Goal: Task Accomplishment & Management: Manage account settings

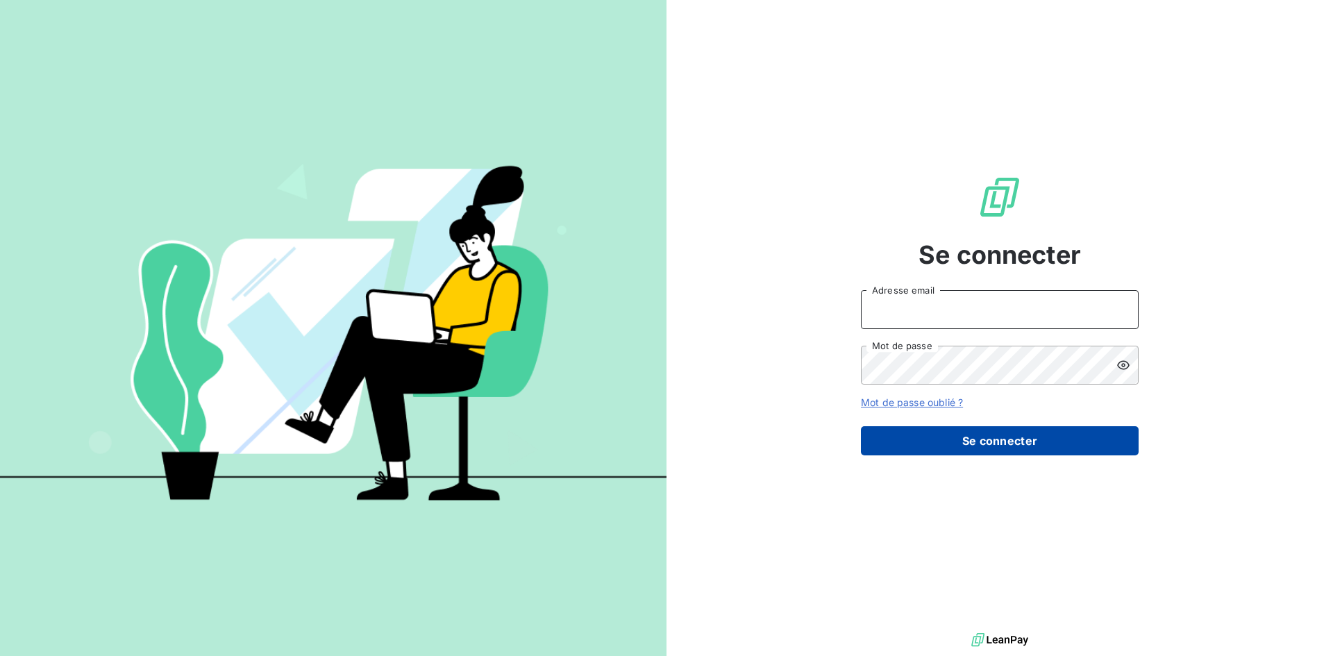
type input "[EMAIL_ADDRESS][DOMAIN_NAME]"
click at [941, 446] on button "Se connecter" at bounding box center [1000, 440] width 278 height 29
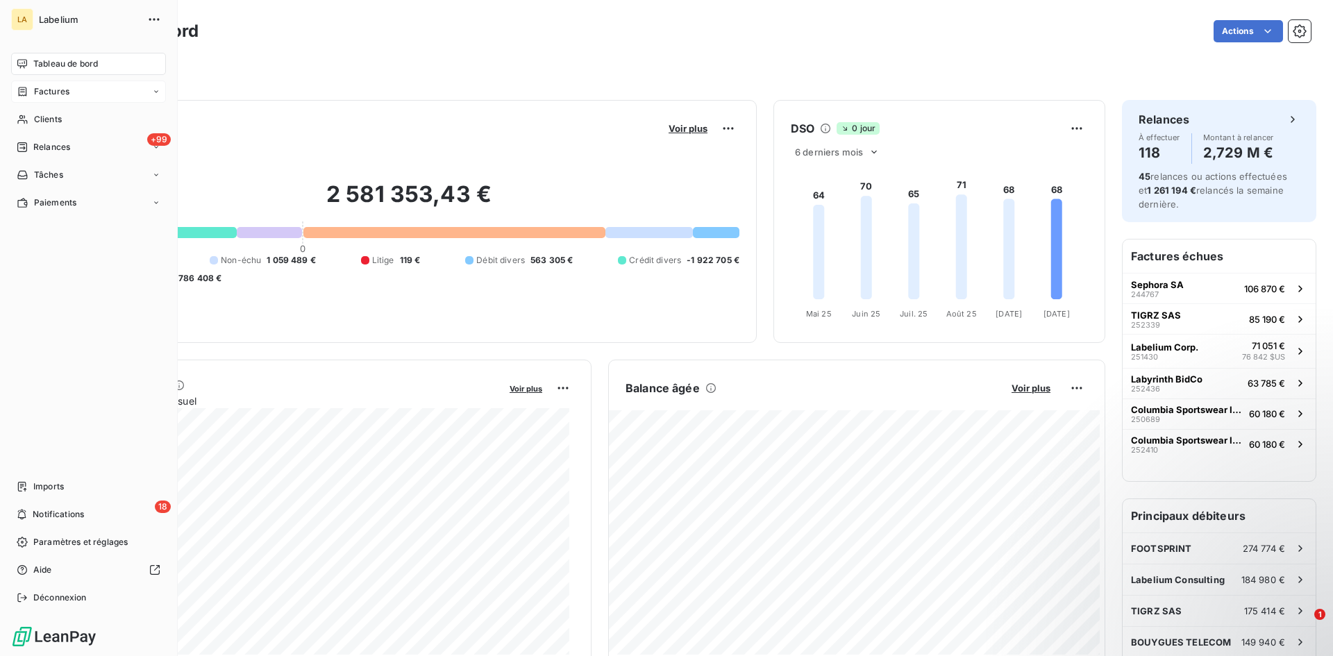
click at [28, 87] on icon at bounding box center [23, 91] width 12 height 11
click at [83, 103] on div "Factures Factures Avoirs Opérations Diverses" at bounding box center [88, 134] width 155 height 106
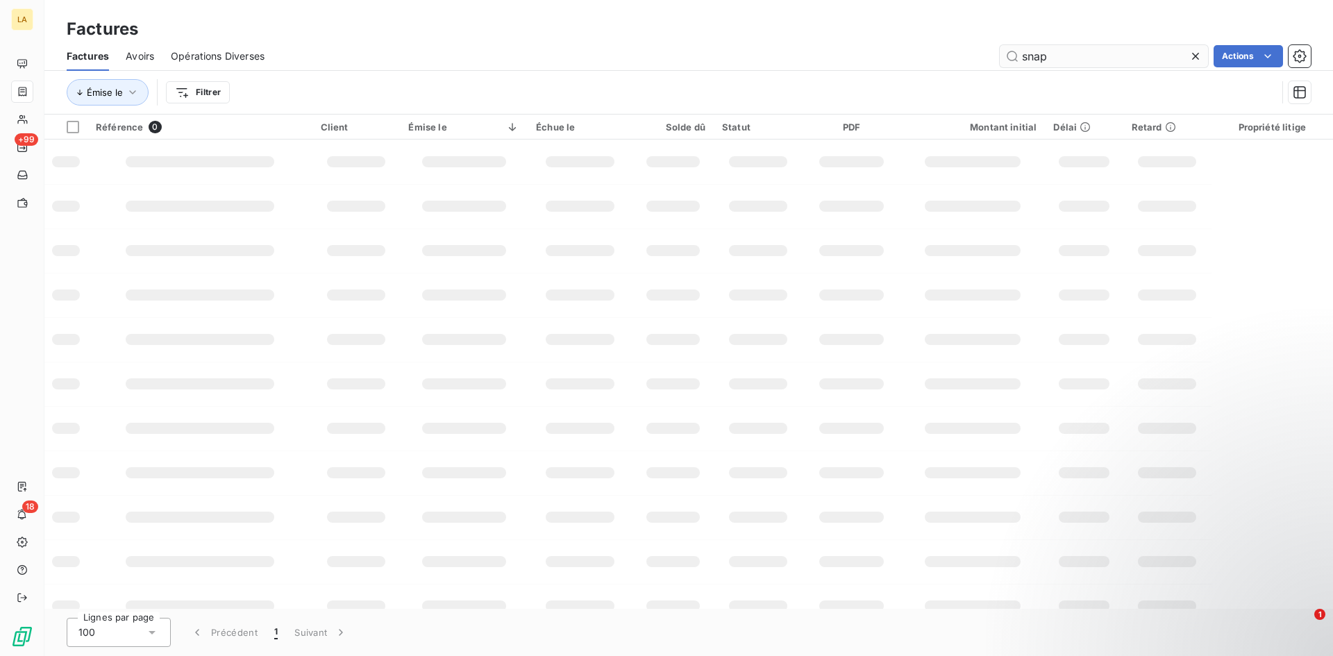
click at [1052, 50] on input "snap" at bounding box center [1104, 56] width 208 height 22
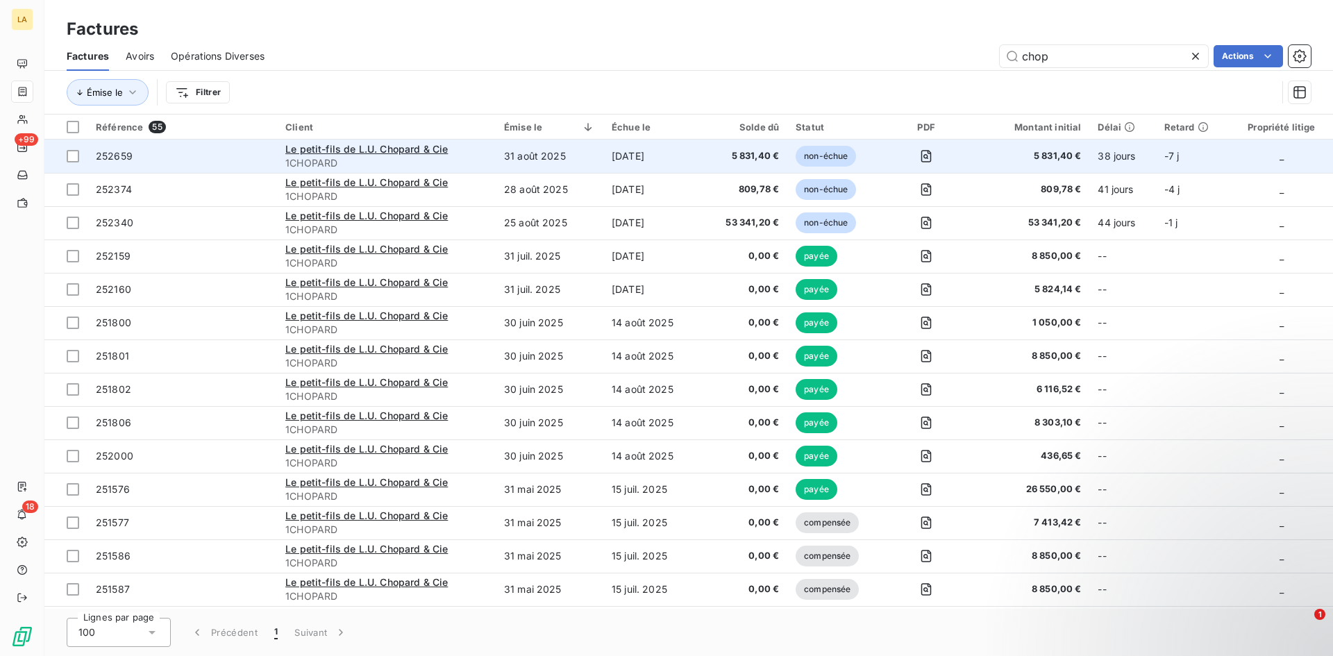
type input "chop"
click at [212, 155] on span "252659" at bounding box center [182, 156] width 173 height 14
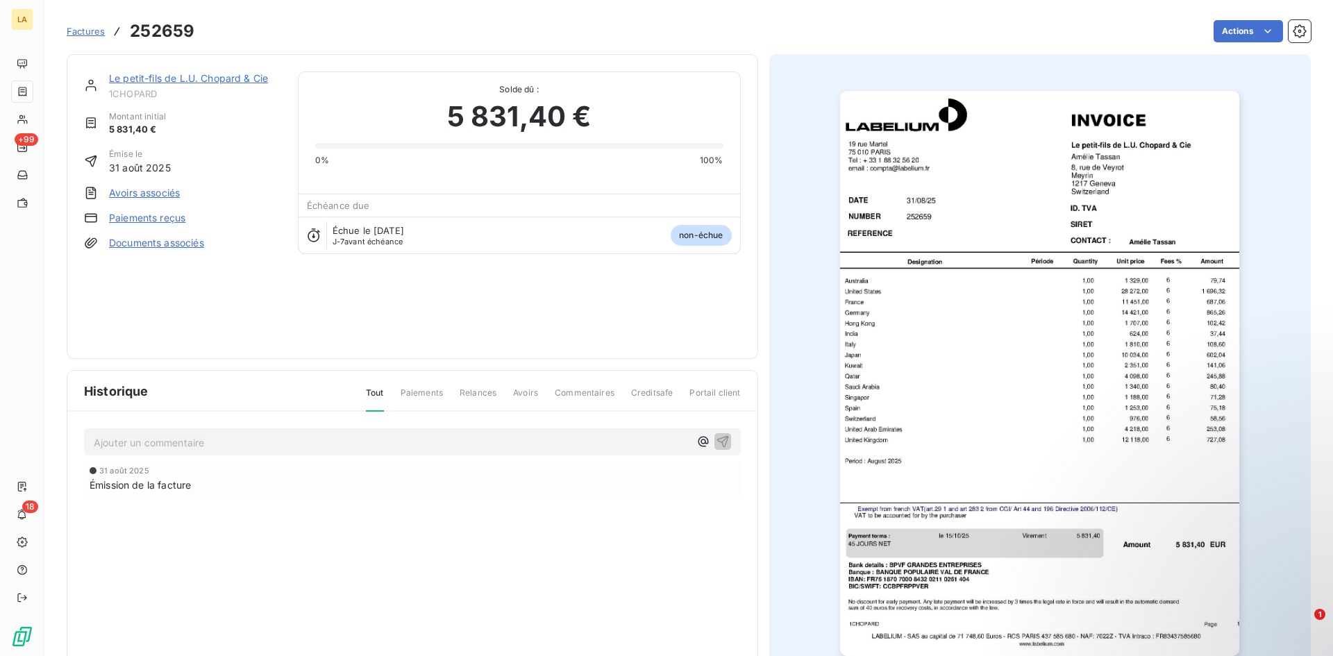
click at [968, 333] on img "button" at bounding box center [1039, 373] width 399 height 565
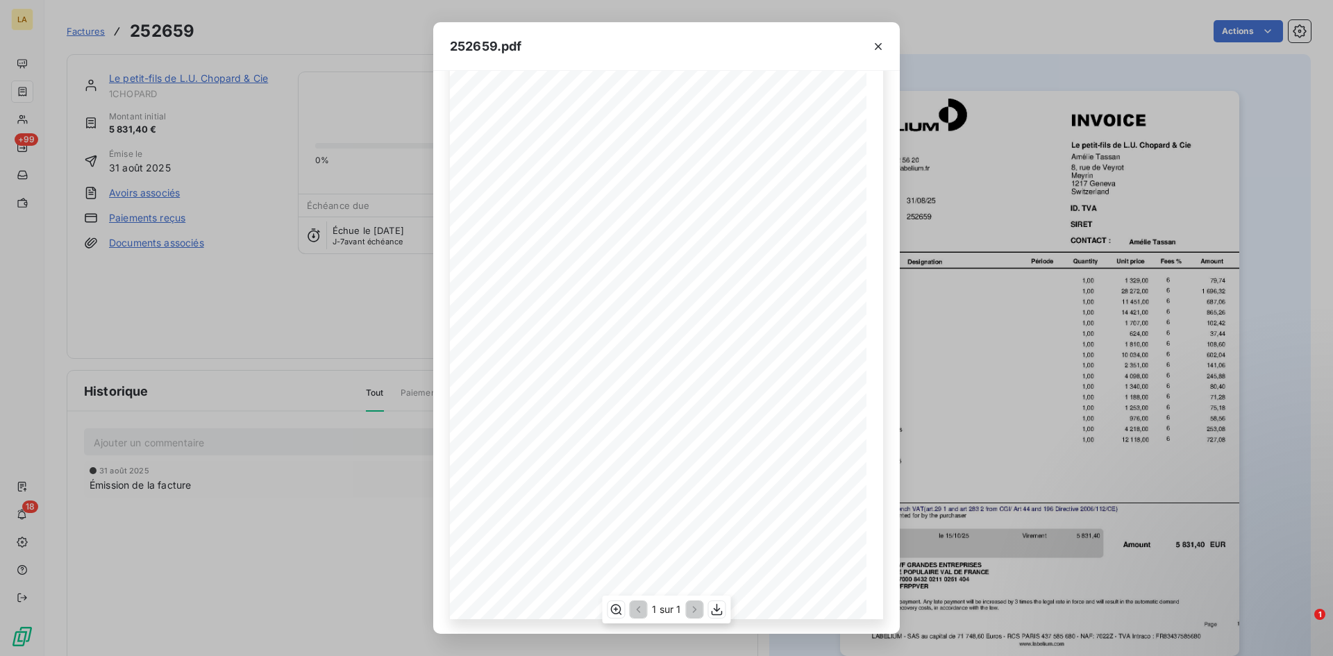
scroll to position [59, 0]
click at [333, 367] on div "252659.pdf NUMBER Le petit-fils de L.U. Chopard & Cie [PERSON_NAME] [STREET_ADD…" at bounding box center [666, 328] width 1333 height 656
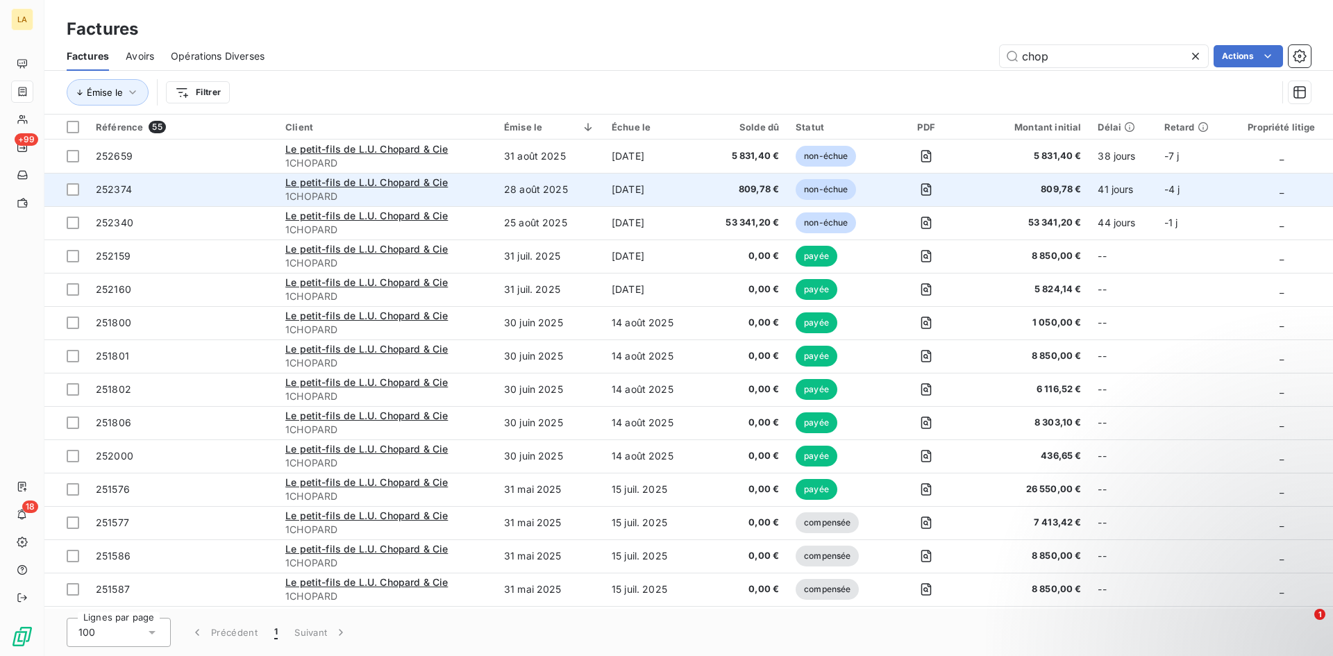
click at [220, 194] on span "252374" at bounding box center [182, 190] width 173 height 14
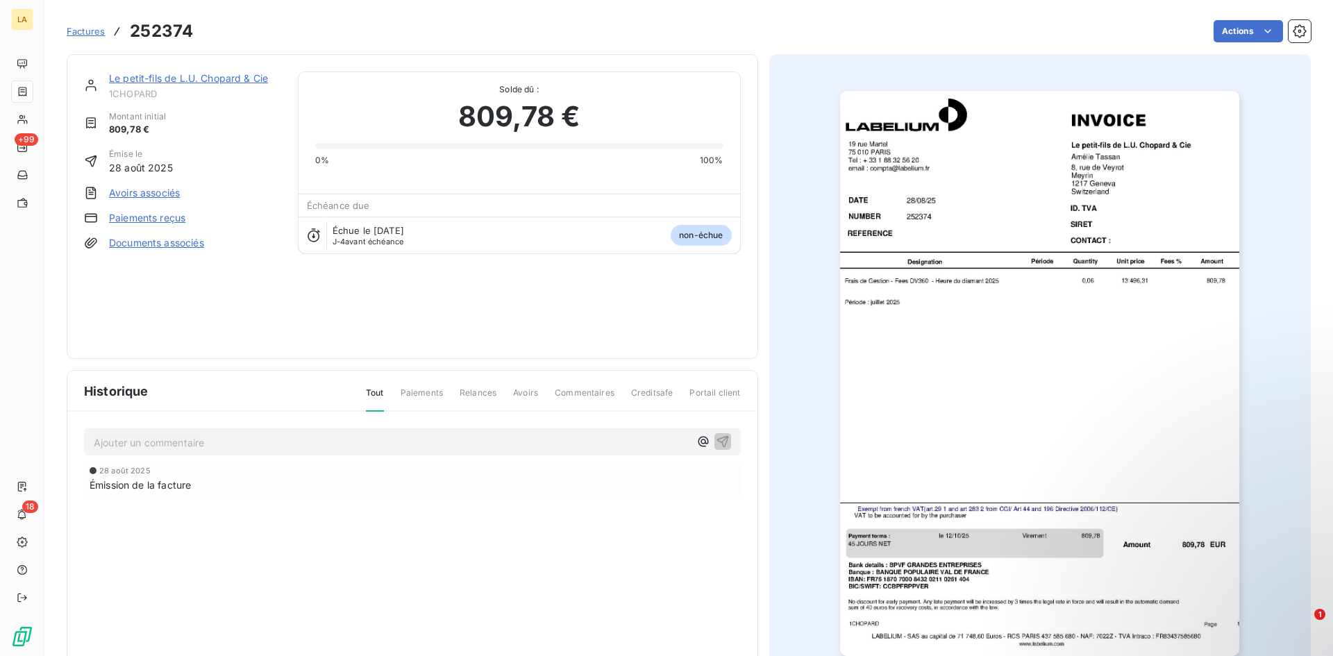
click at [916, 215] on img "button" at bounding box center [1039, 373] width 399 height 565
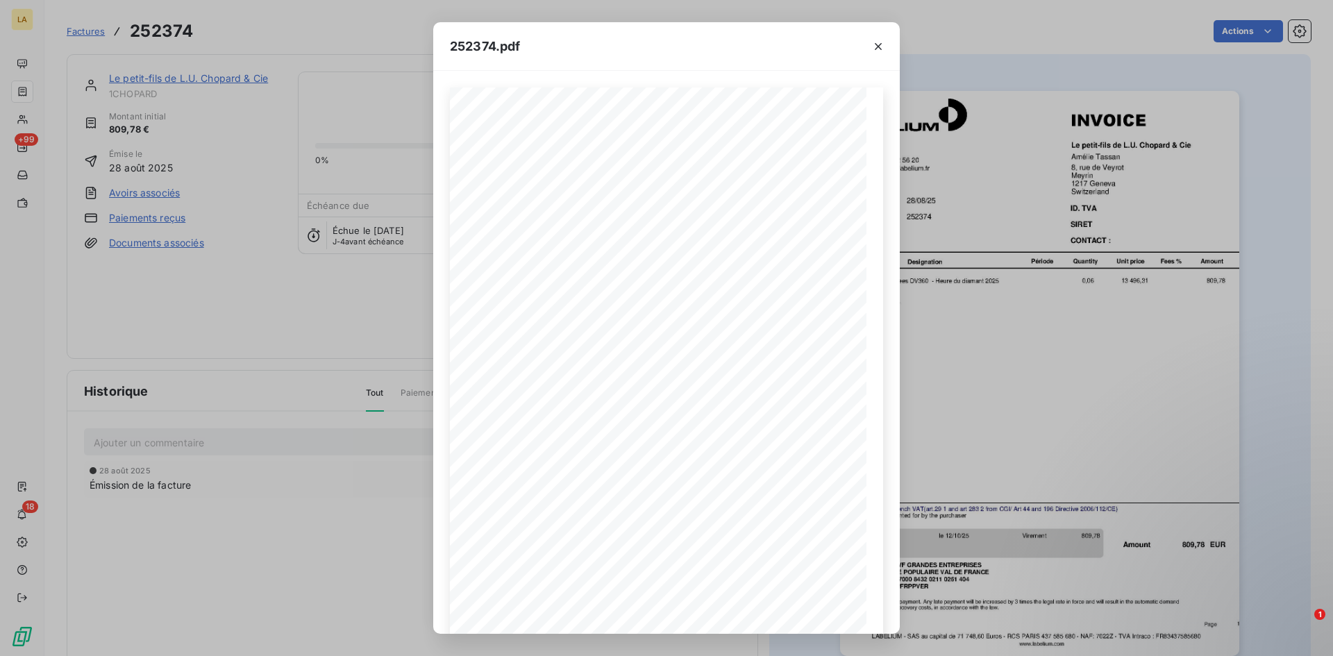
click at [188, 211] on div "252374.pdf NUMBER Le petit-fils de L.U. Chopard & Cie [PERSON_NAME] [STREET_ADD…" at bounding box center [666, 328] width 1333 height 656
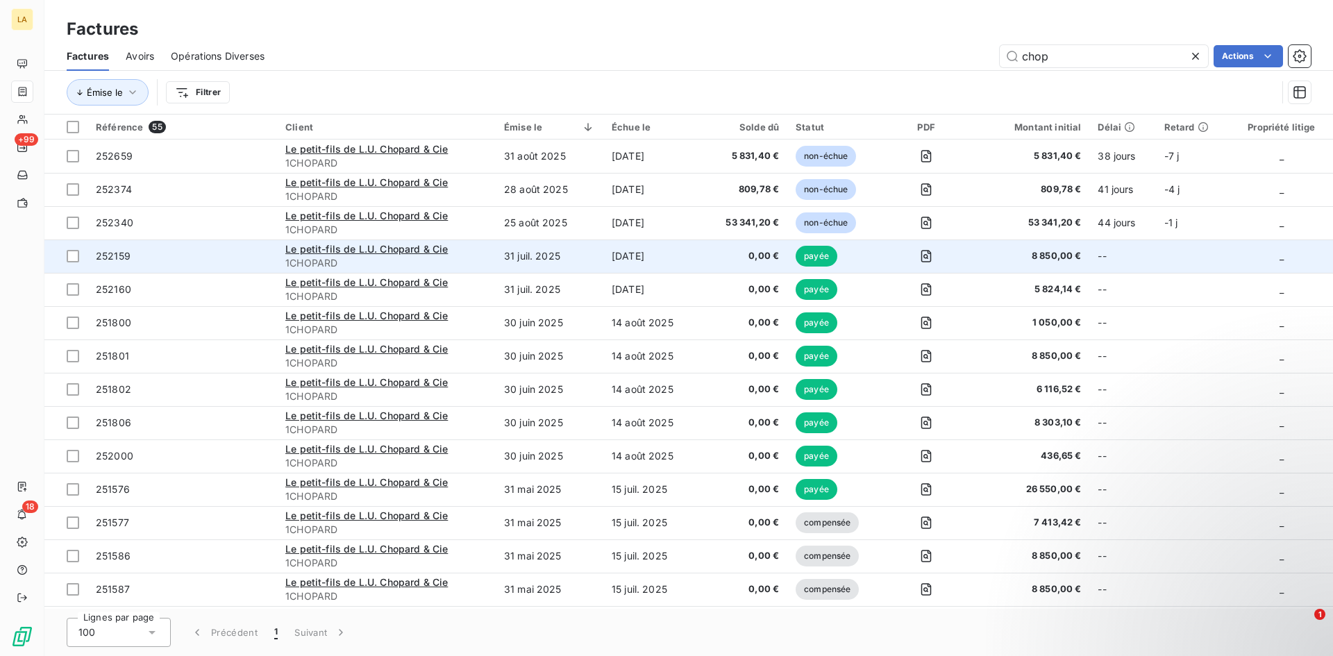
click at [210, 262] on span "252159" at bounding box center [182, 256] width 173 height 14
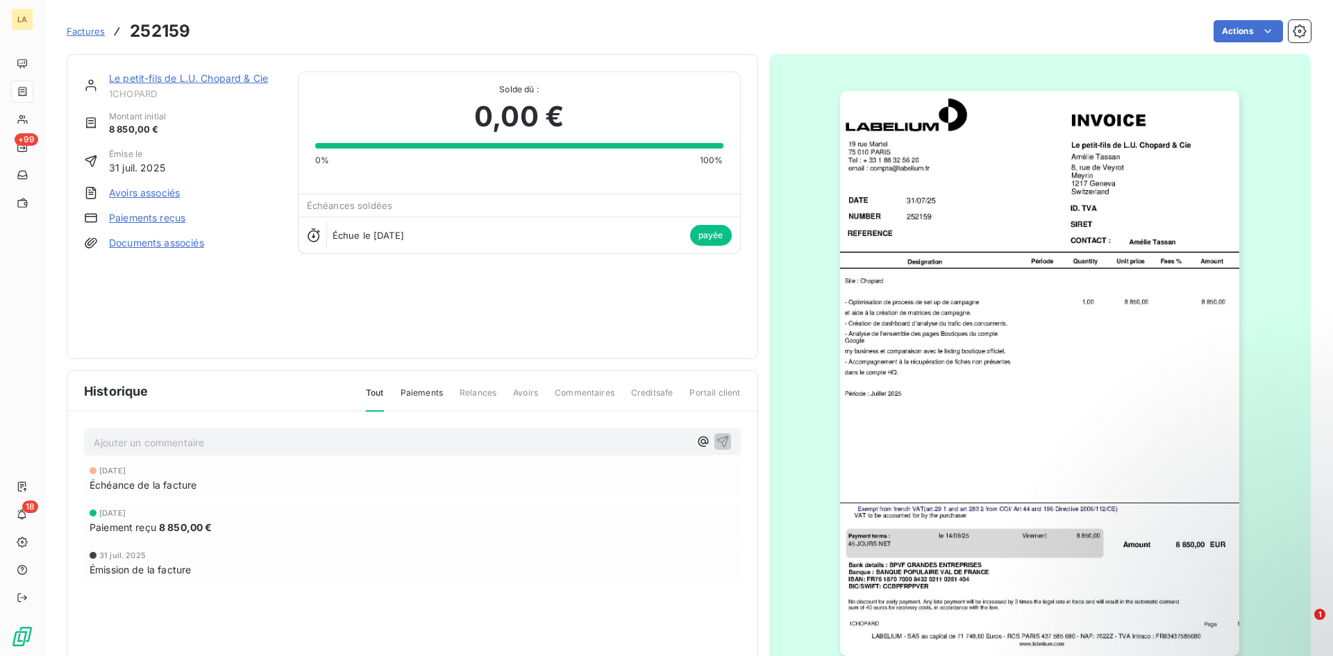
click at [919, 340] on img "button" at bounding box center [1039, 373] width 399 height 565
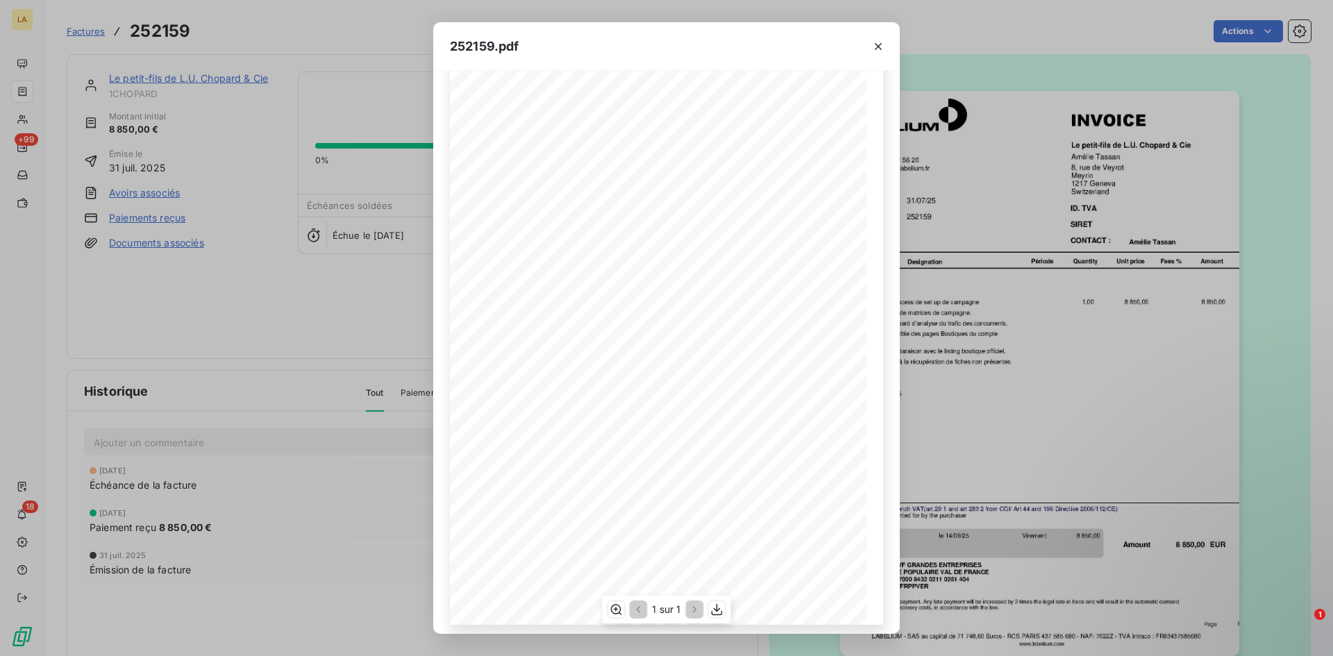
scroll to position [51, 0]
click at [321, 298] on div "252159.pdf NUMBER Le petit-fils de L.U. Chopard & Cie [PERSON_NAME] [STREET_ADD…" at bounding box center [666, 328] width 1333 height 656
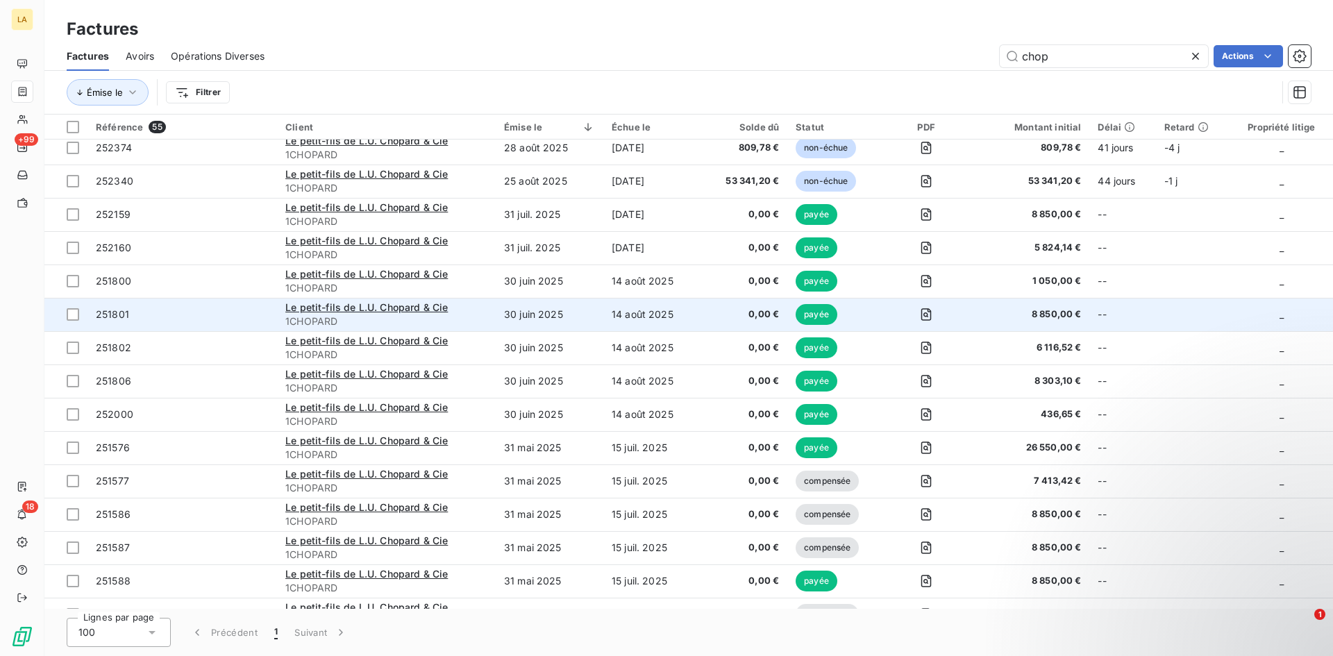
scroll to position [42, 0]
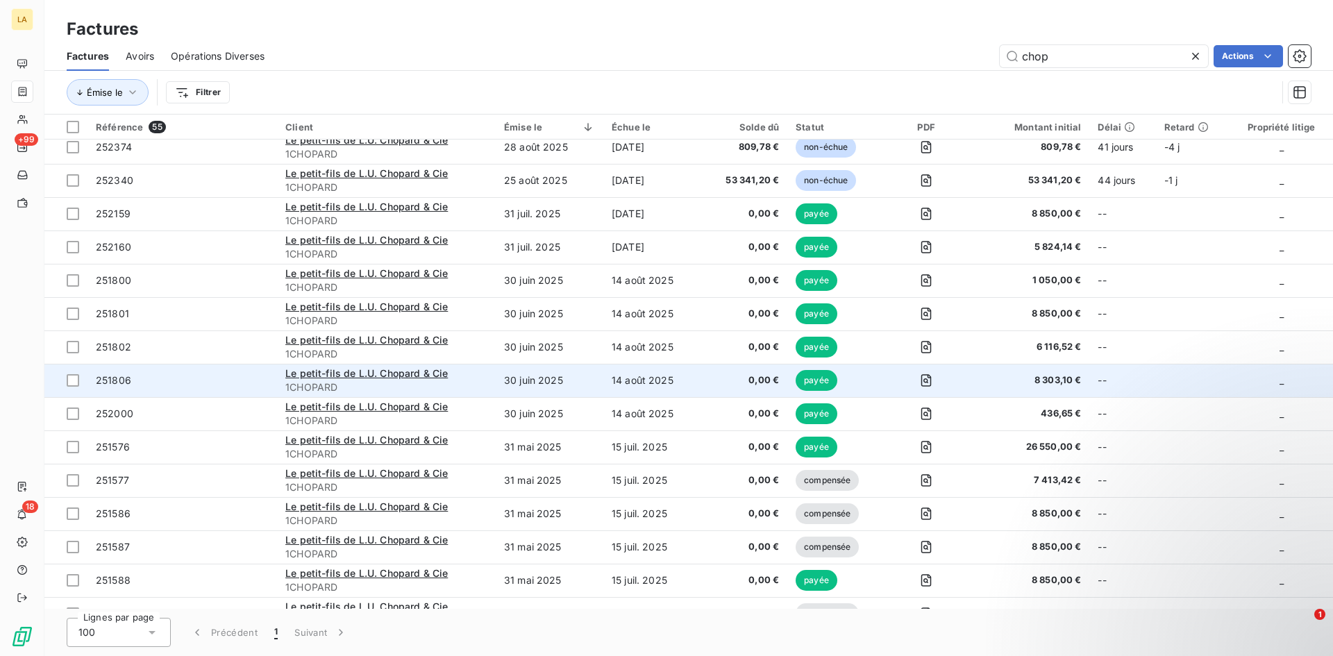
drag, startPoint x: 216, startPoint y: 378, endPoint x: 185, endPoint y: 378, distance: 31.3
click at [185, 378] on span "251806" at bounding box center [182, 381] width 173 height 14
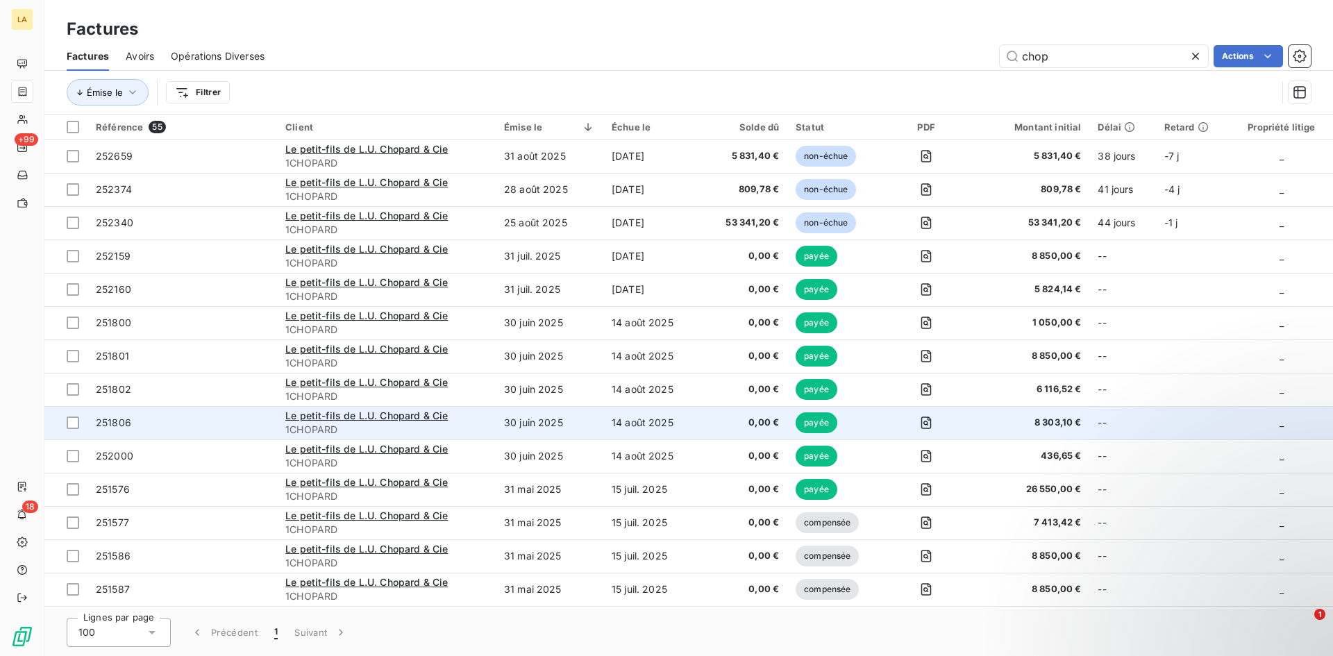
click at [180, 421] on span "251806" at bounding box center [182, 423] width 173 height 14
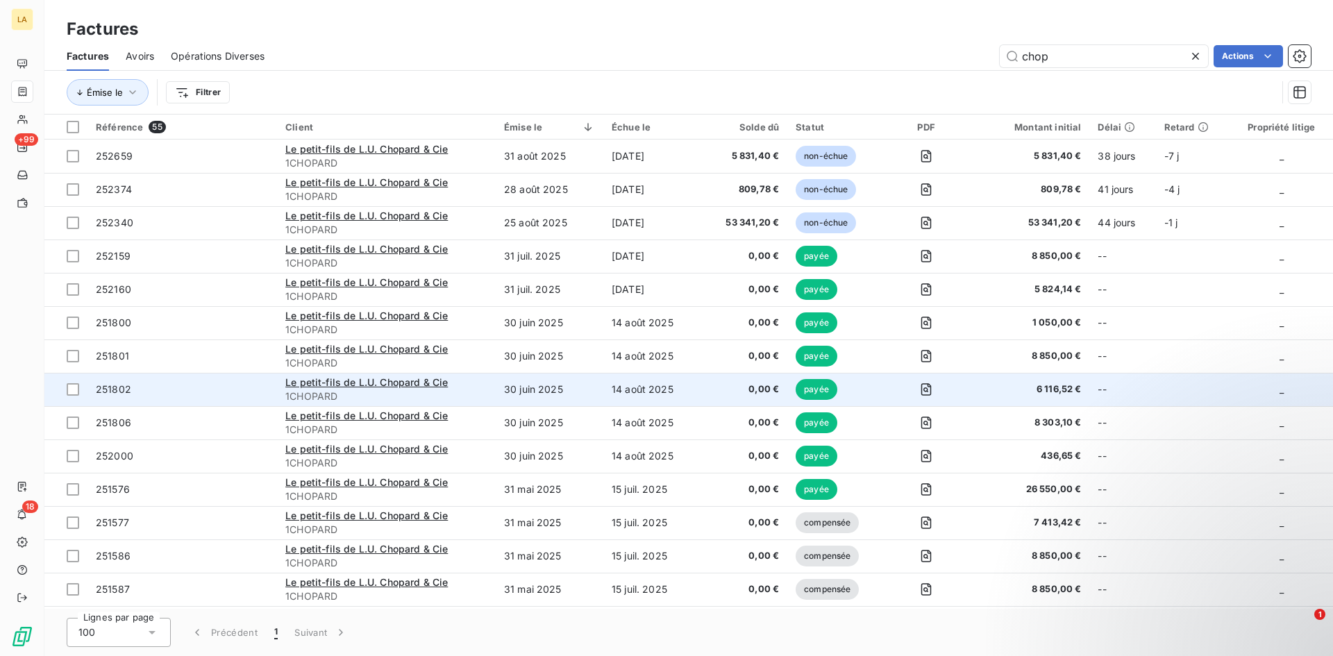
click at [153, 395] on span "251802" at bounding box center [182, 390] width 173 height 14
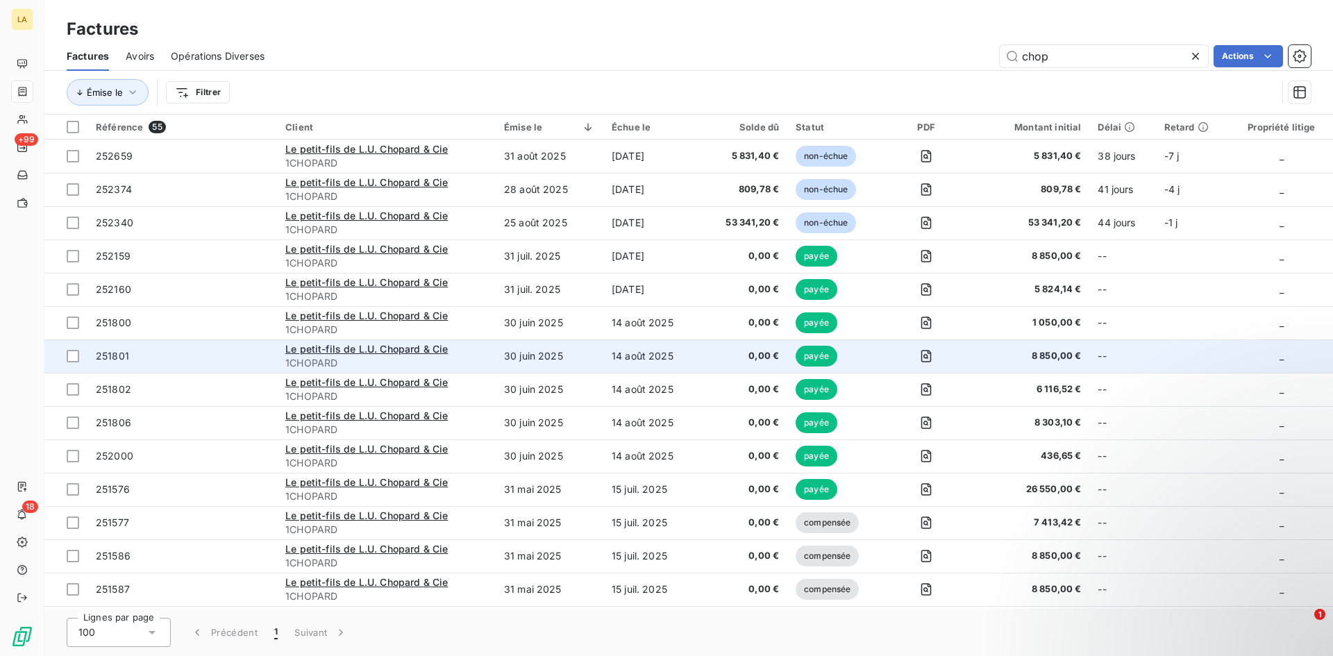
click at [147, 365] on td "251801" at bounding box center [182, 356] width 190 height 33
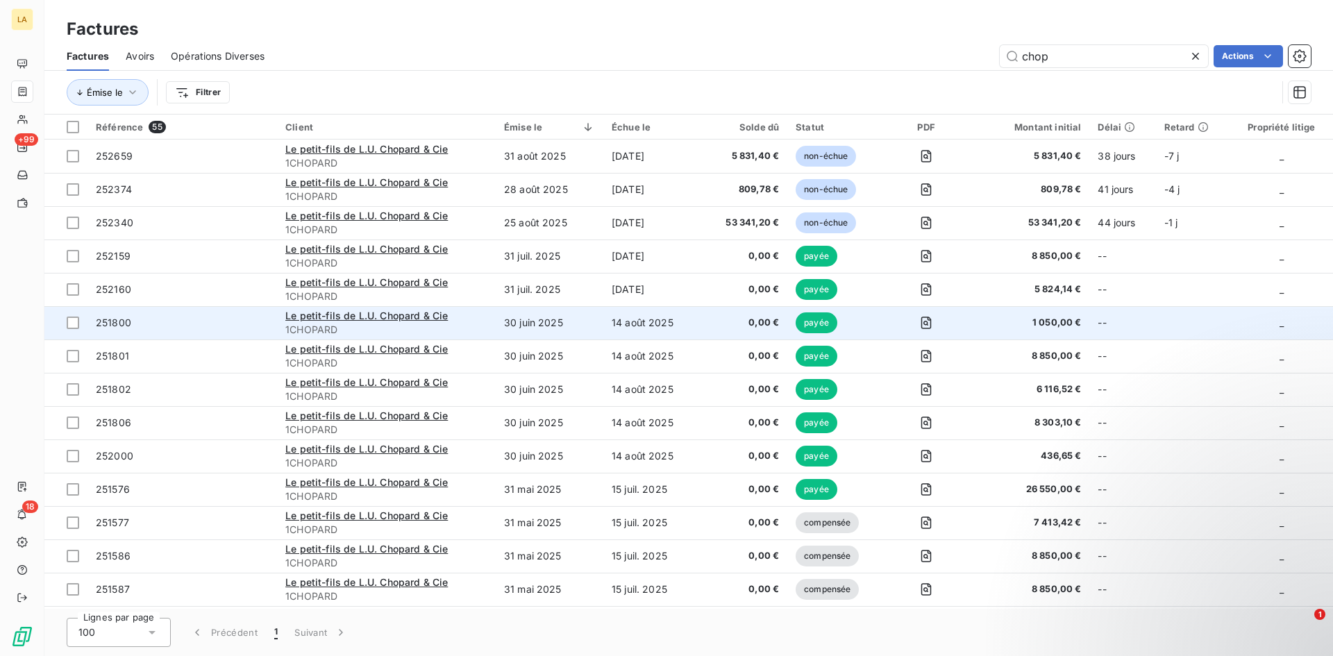
click at [159, 327] on span "251800" at bounding box center [182, 323] width 173 height 14
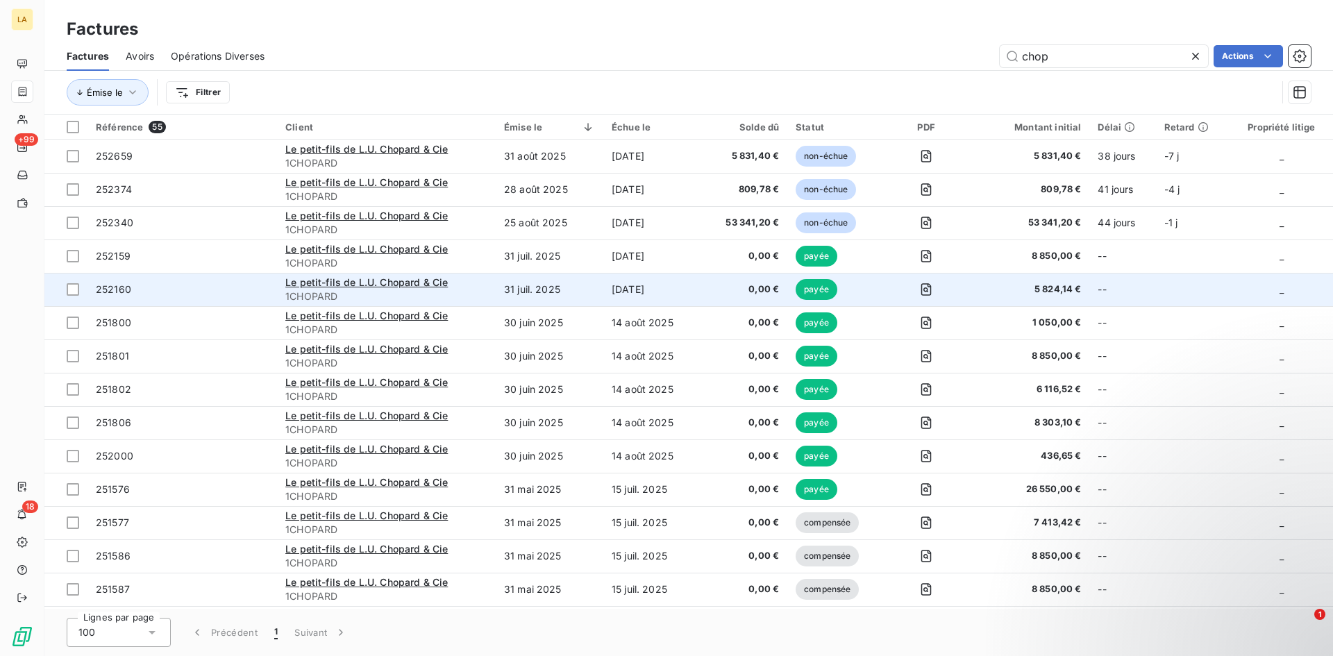
click at [153, 283] on span "252160" at bounding box center [182, 290] width 173 height 14
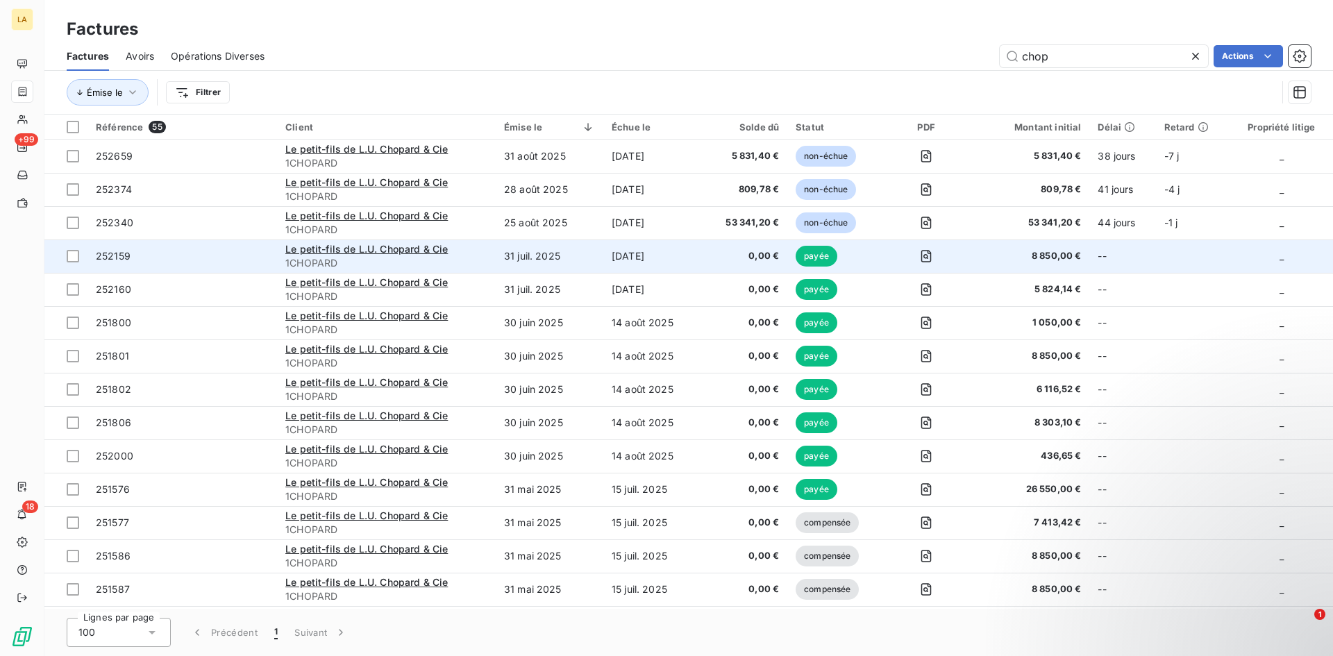
click at [151, 258] on span "252159" at bounding box center [182, 256] width 173 height 14
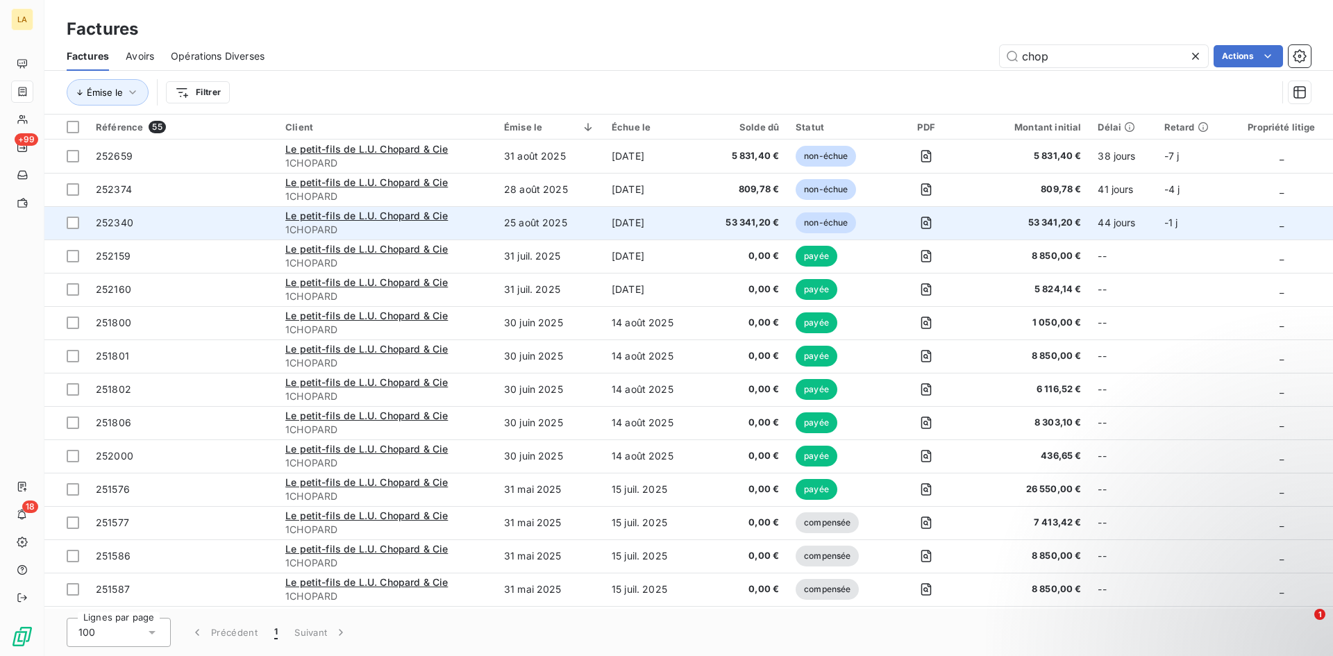
click at [124, 220] on span "252340" at bounding box center [114, 223] width 37 height 12
click at [222, 219] on span "252340" at bounding box center [182, 223] width 173 height 14
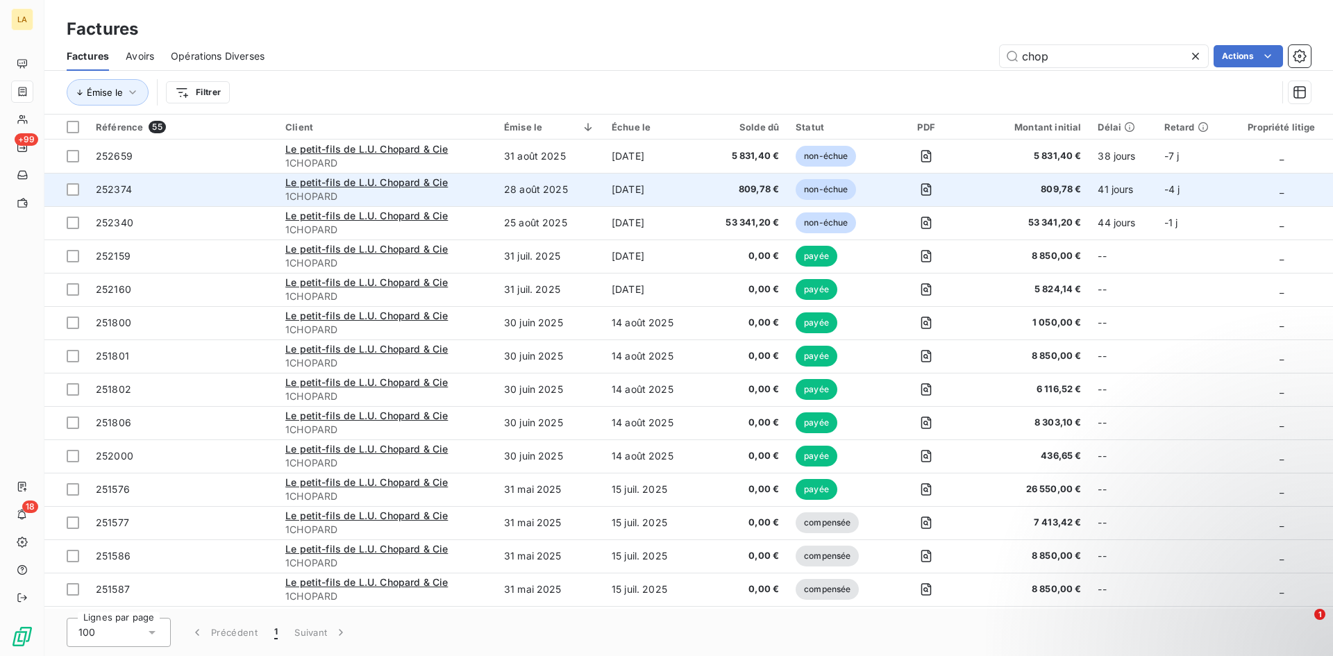
click at [258, 201] on td "252374" at bounding box center [182, 189] width 190 height 33
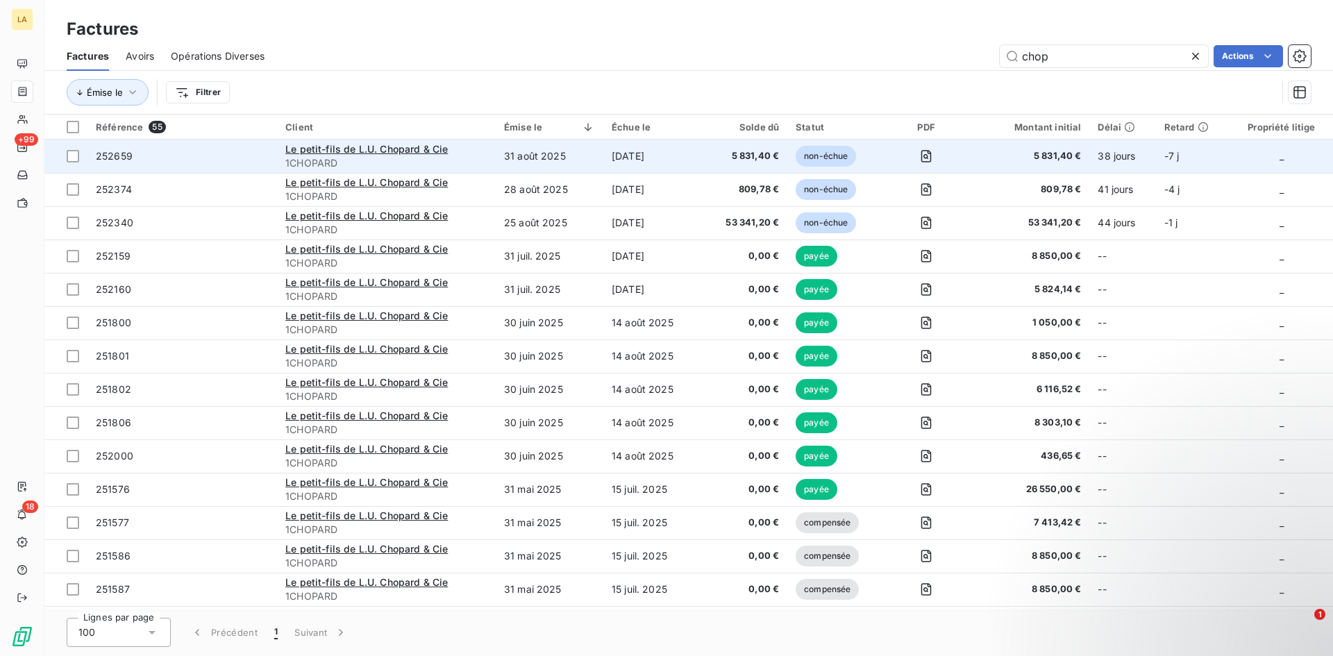
click at [226, 153] on span "252659" at bounding box center [182, 156] width 173 height 14
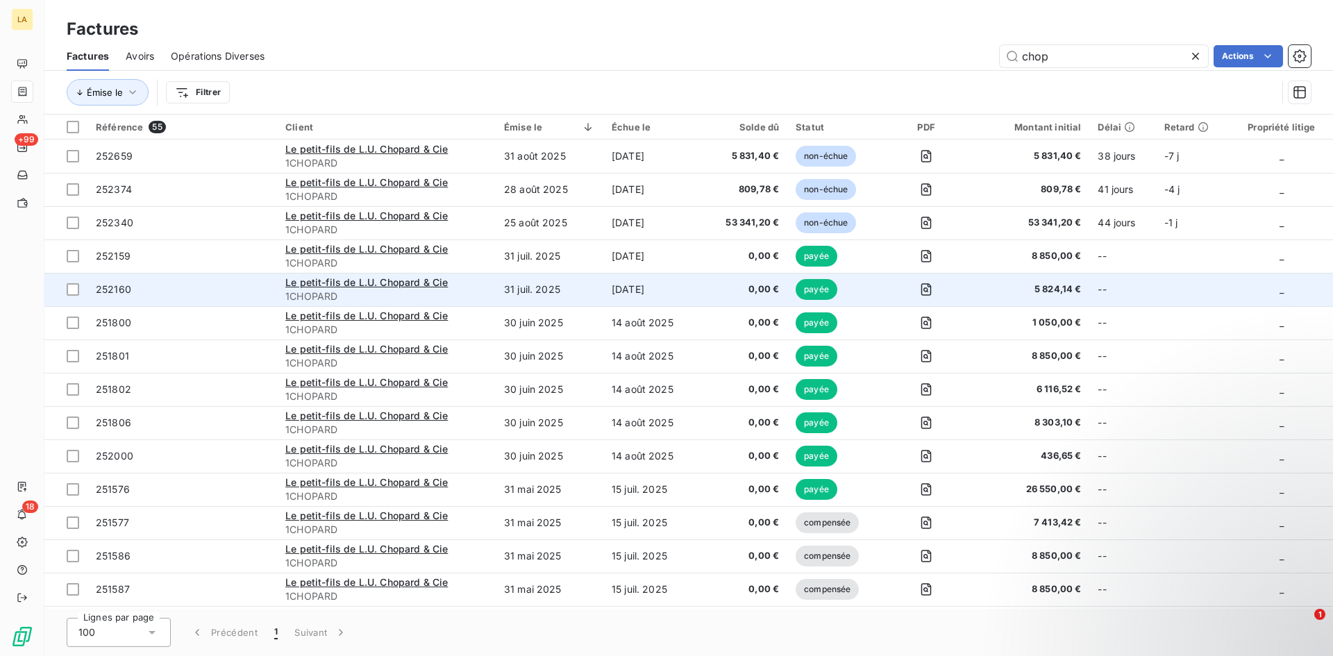
click at [195, 299] on td "252160" at bounding box center [182, 289] width 190 height 33
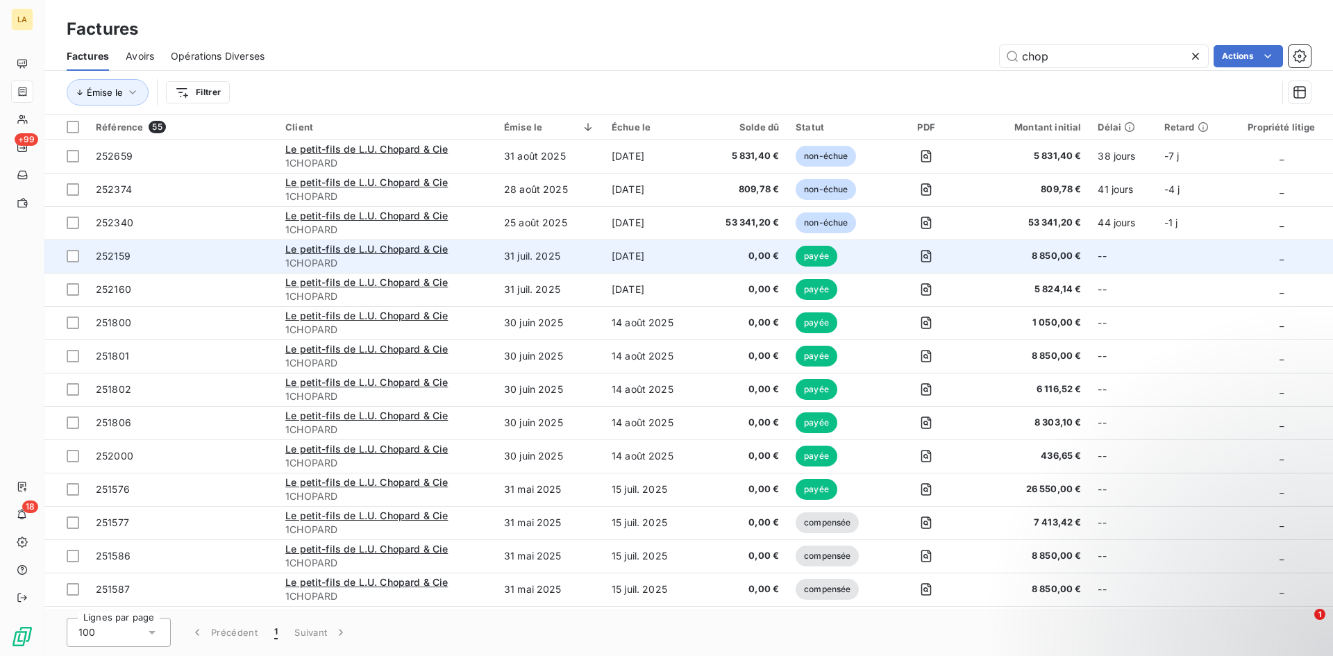
click at [226, 269] on td "252159" at bounding box center [182, 256] width 190 height 33
